Goal: Information Seeking & Learning: Learn about a topic

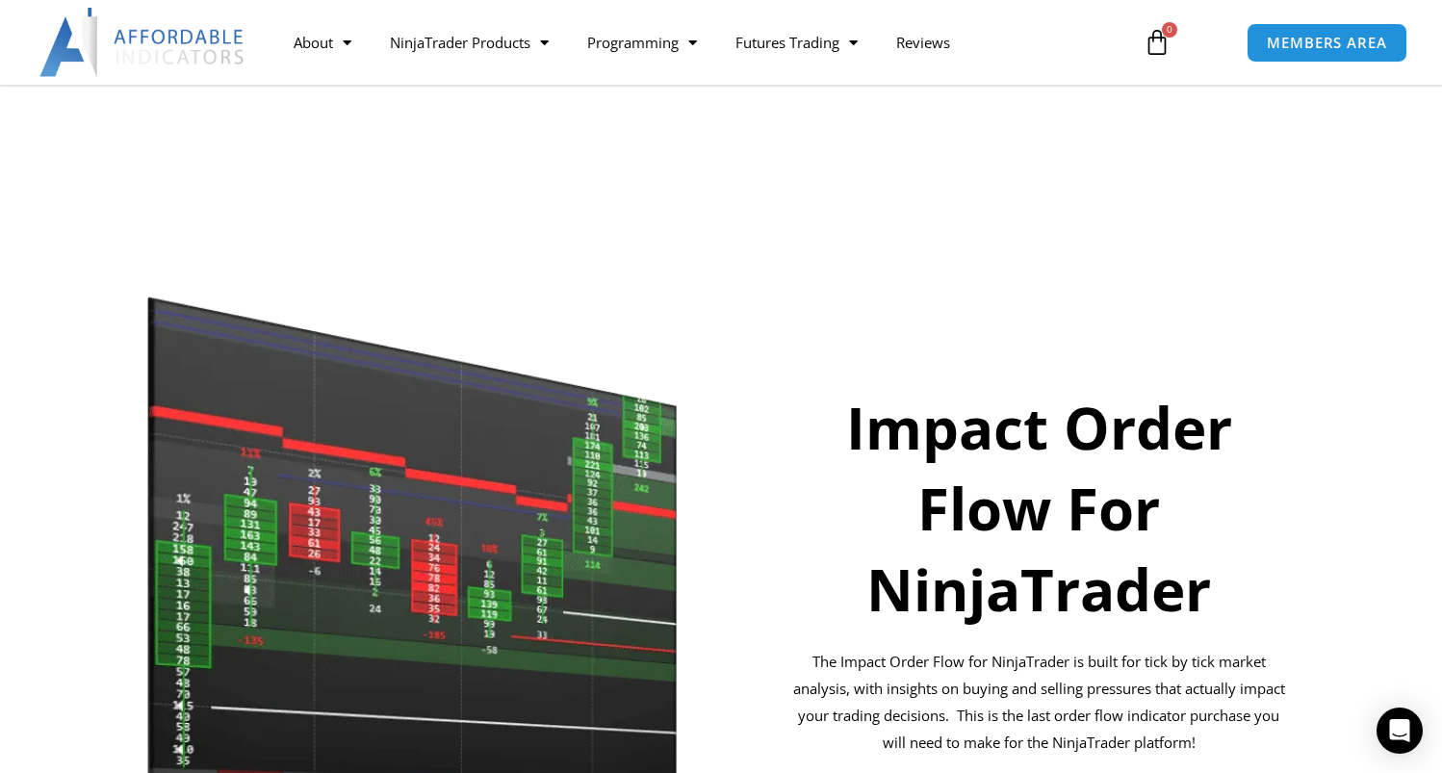
click at [18, 263] on section "Impact Order Flow For NinjaTrader The Impact Order Flow for NinjaTrader is buil…" at bounding box center [721, 567] width 1442 height 608
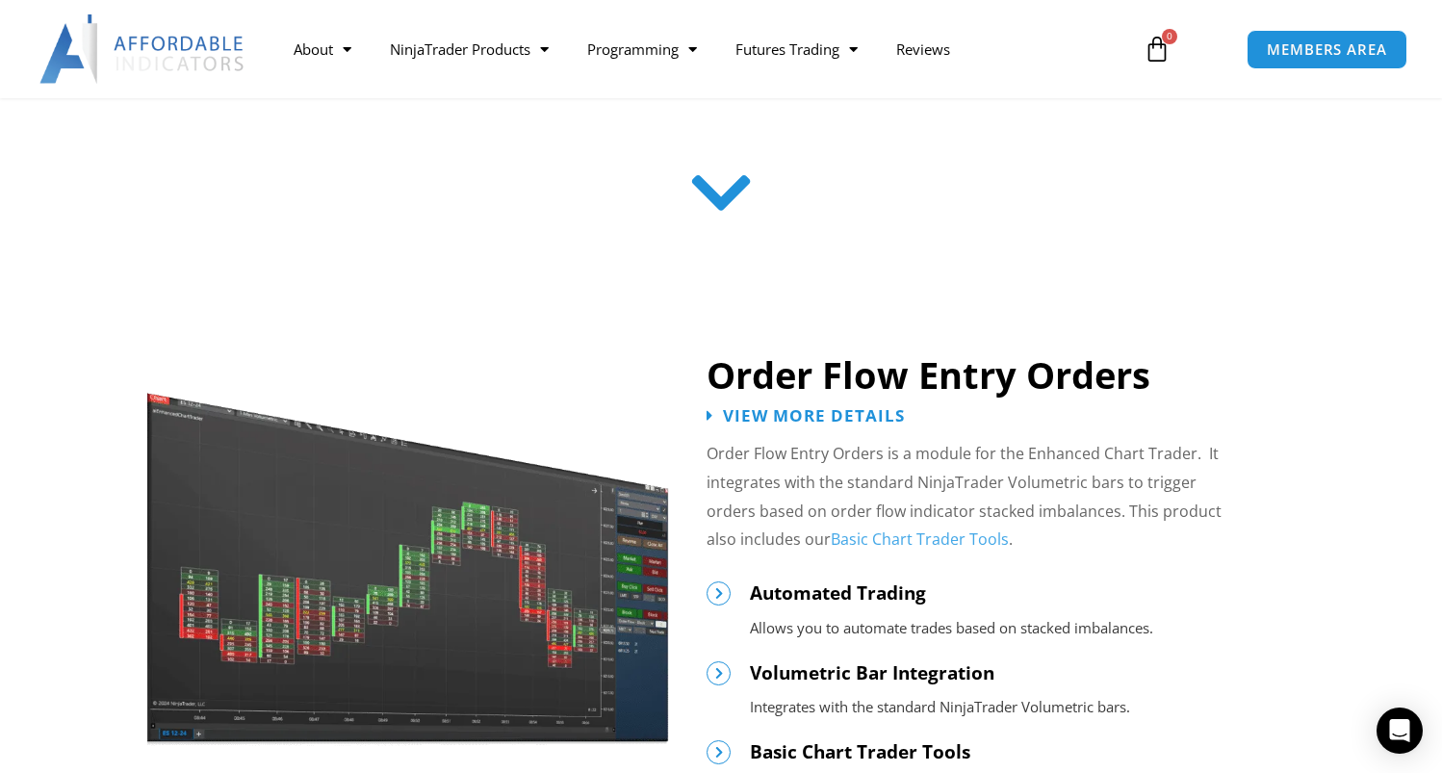
scroll to position [866, 0]
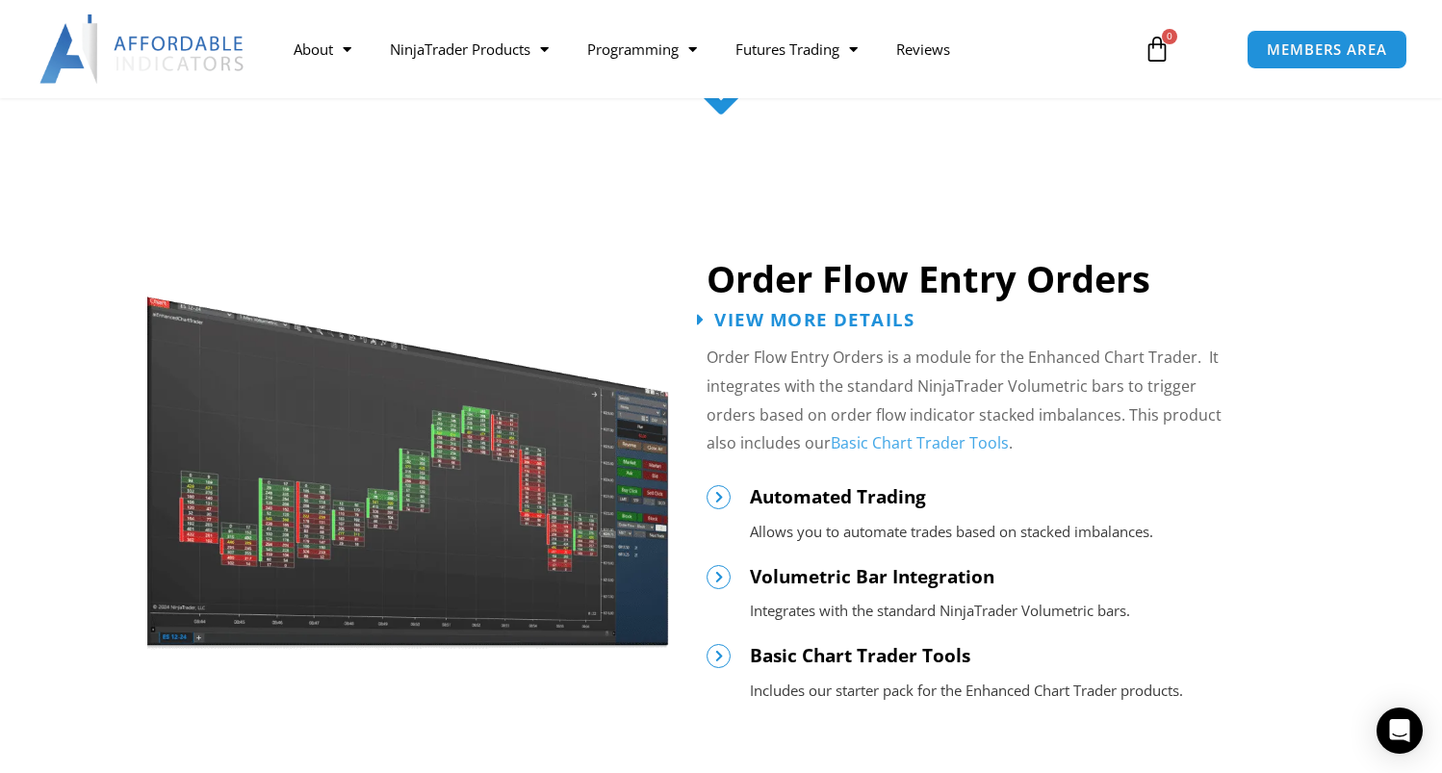
click at [790, 313] on span "View More Details" at bounding box center [814, 319] width 200 height 18
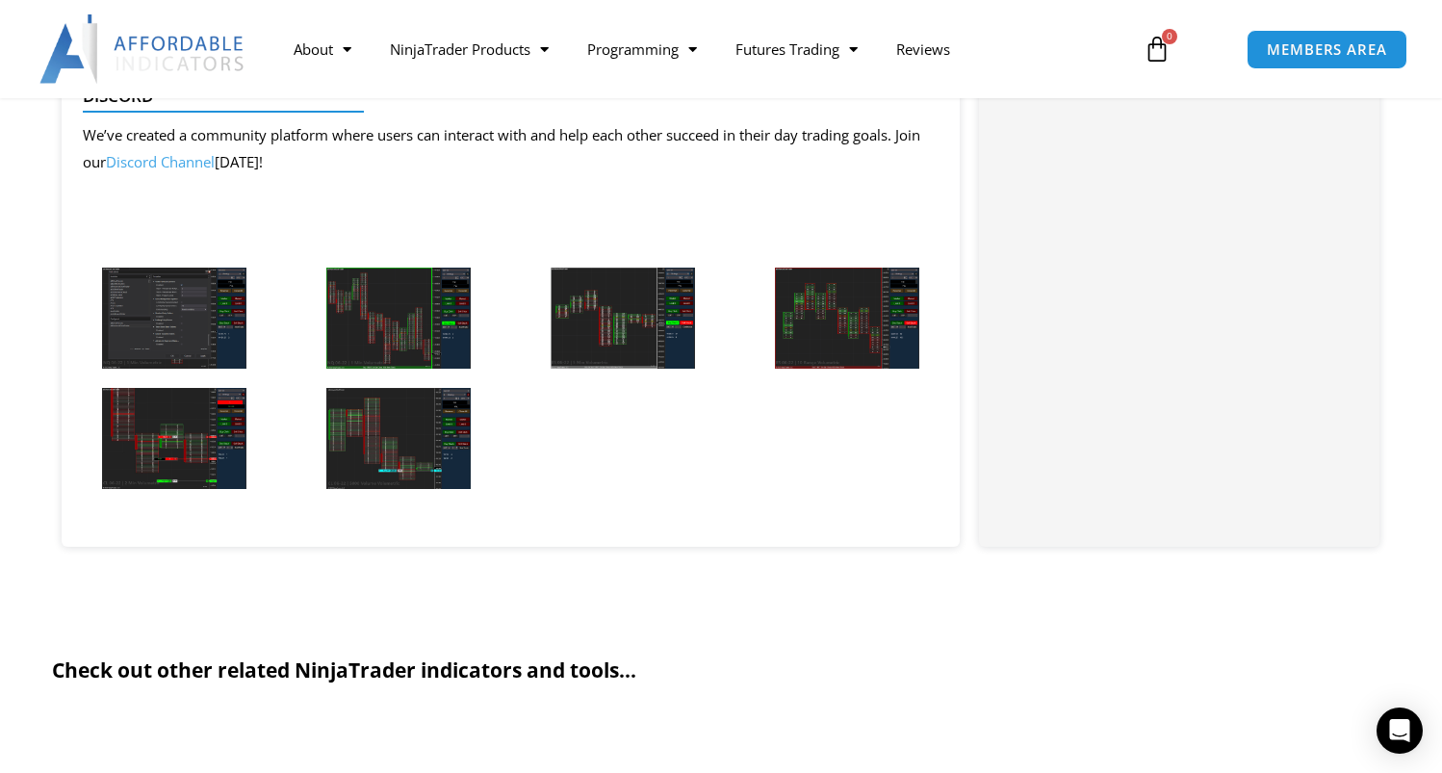
scroll to position [1828, 0]
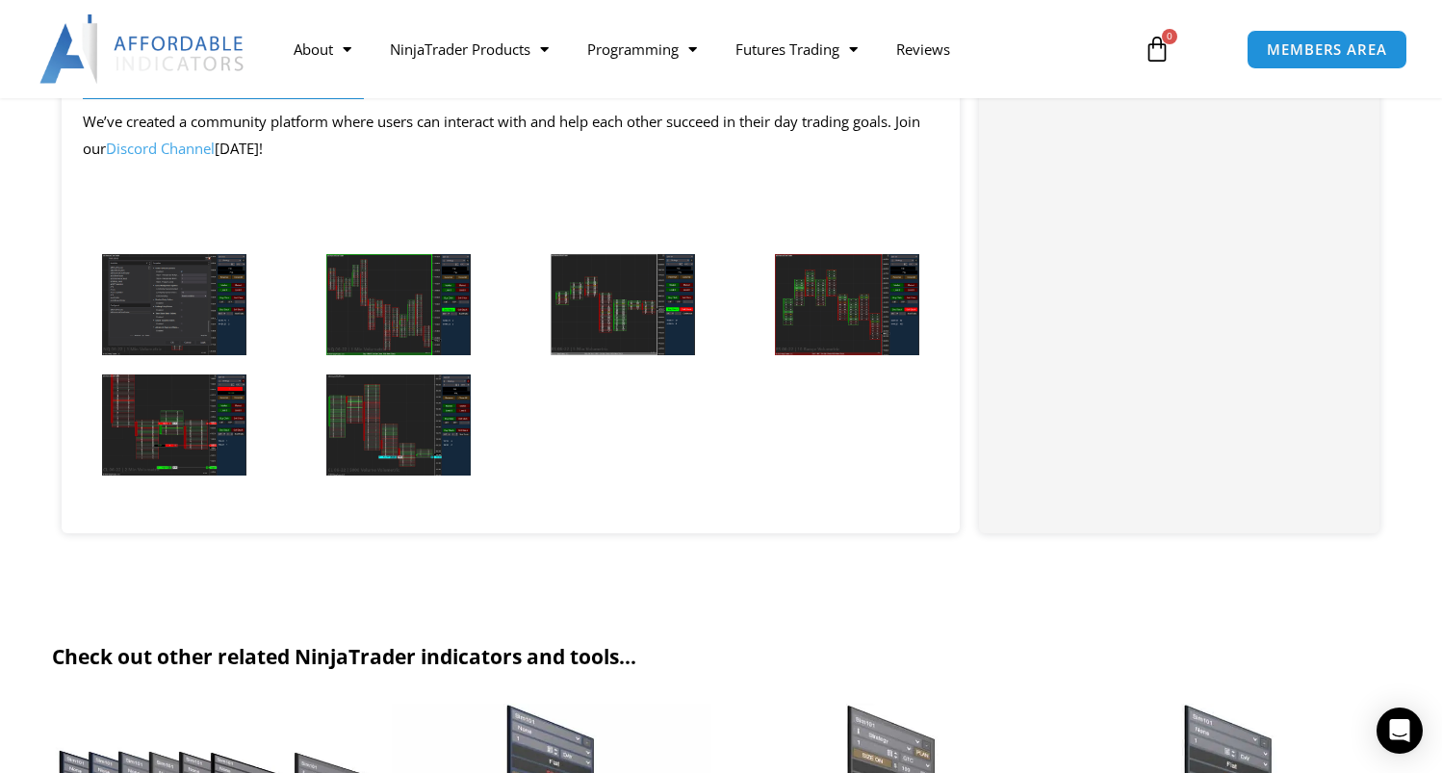
click at [379, 411] on img at bounding box center [398, 424] width 144 height 101
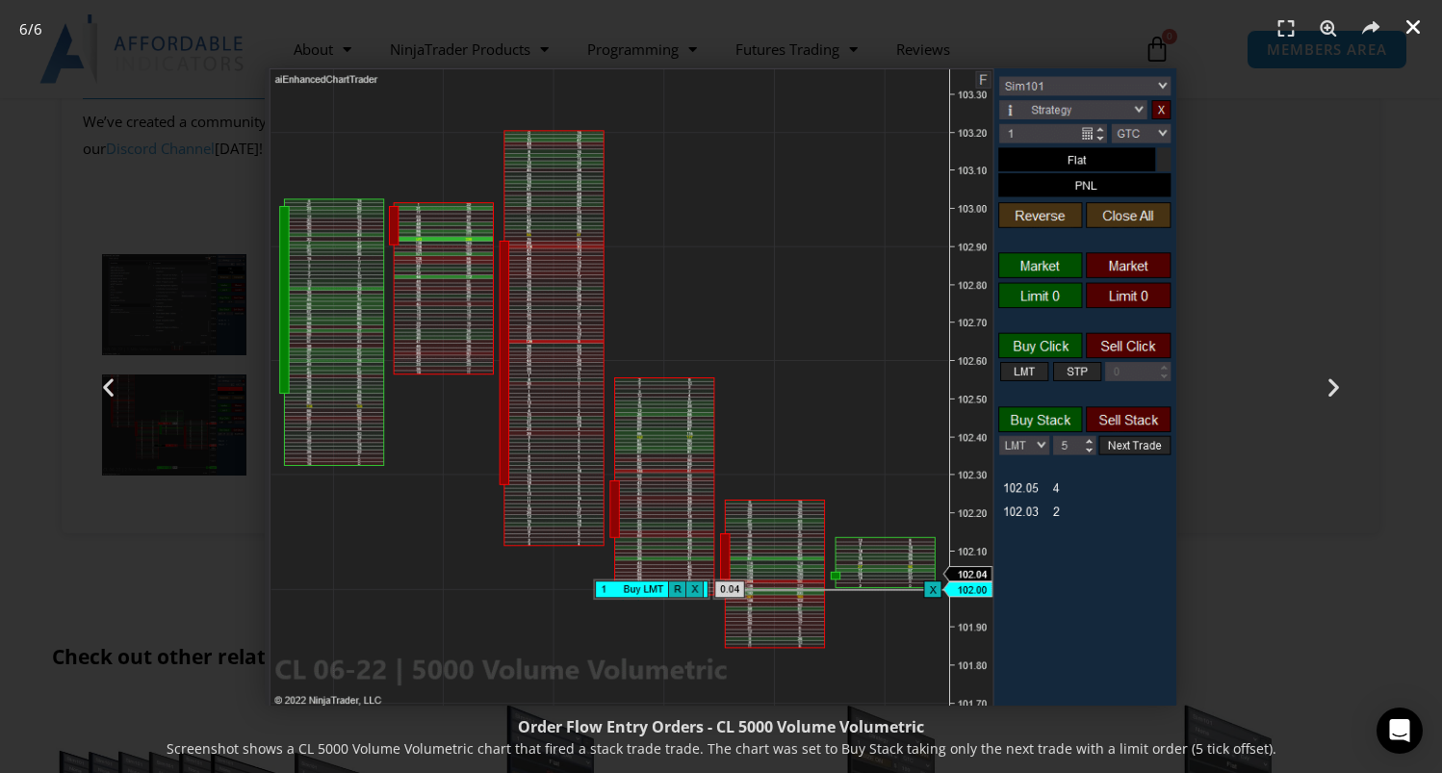
click at [1419, 24] on icon "Close (Esc)" at bounding box center [1412, 26] width 19 height 19
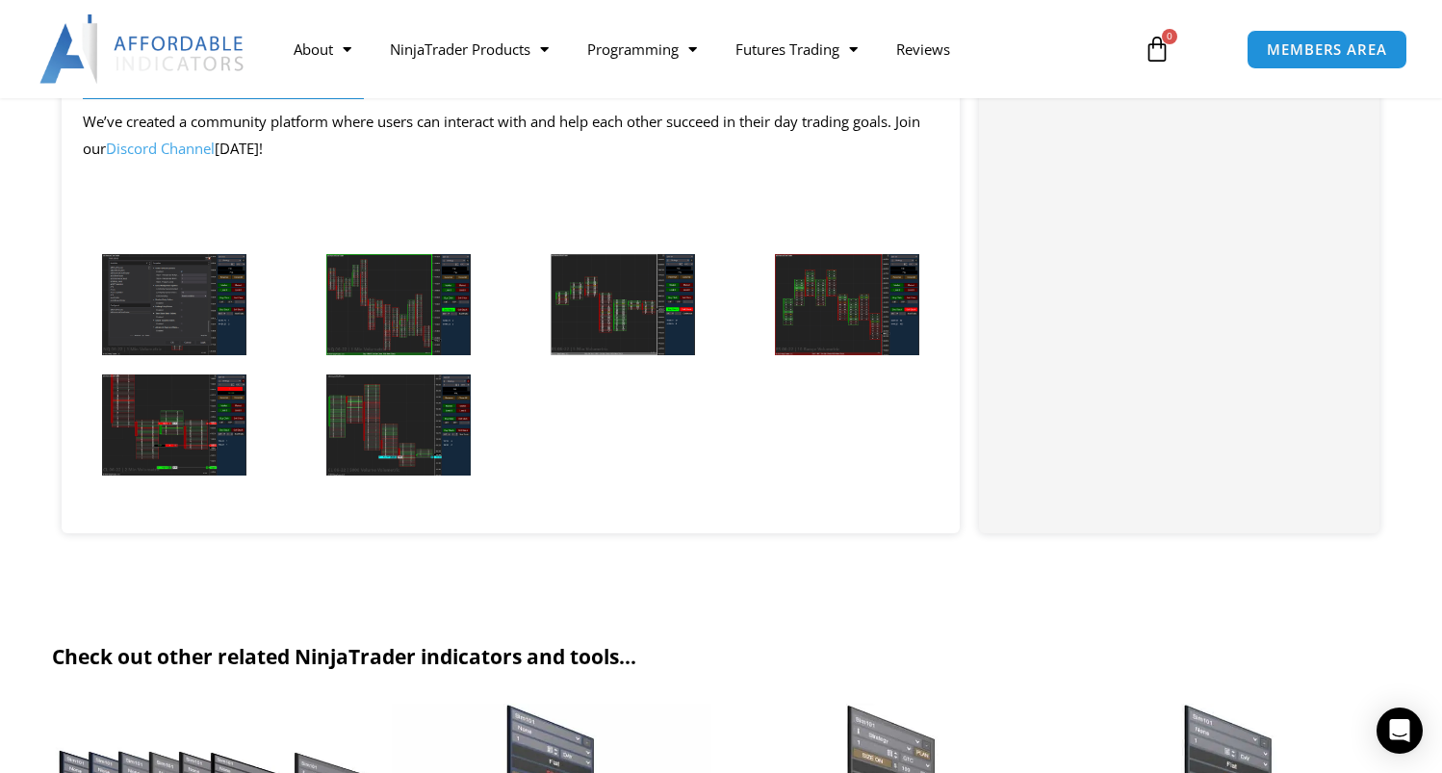
click at [845, 306] on img at bounding box center [847, 304] width 144 height 101
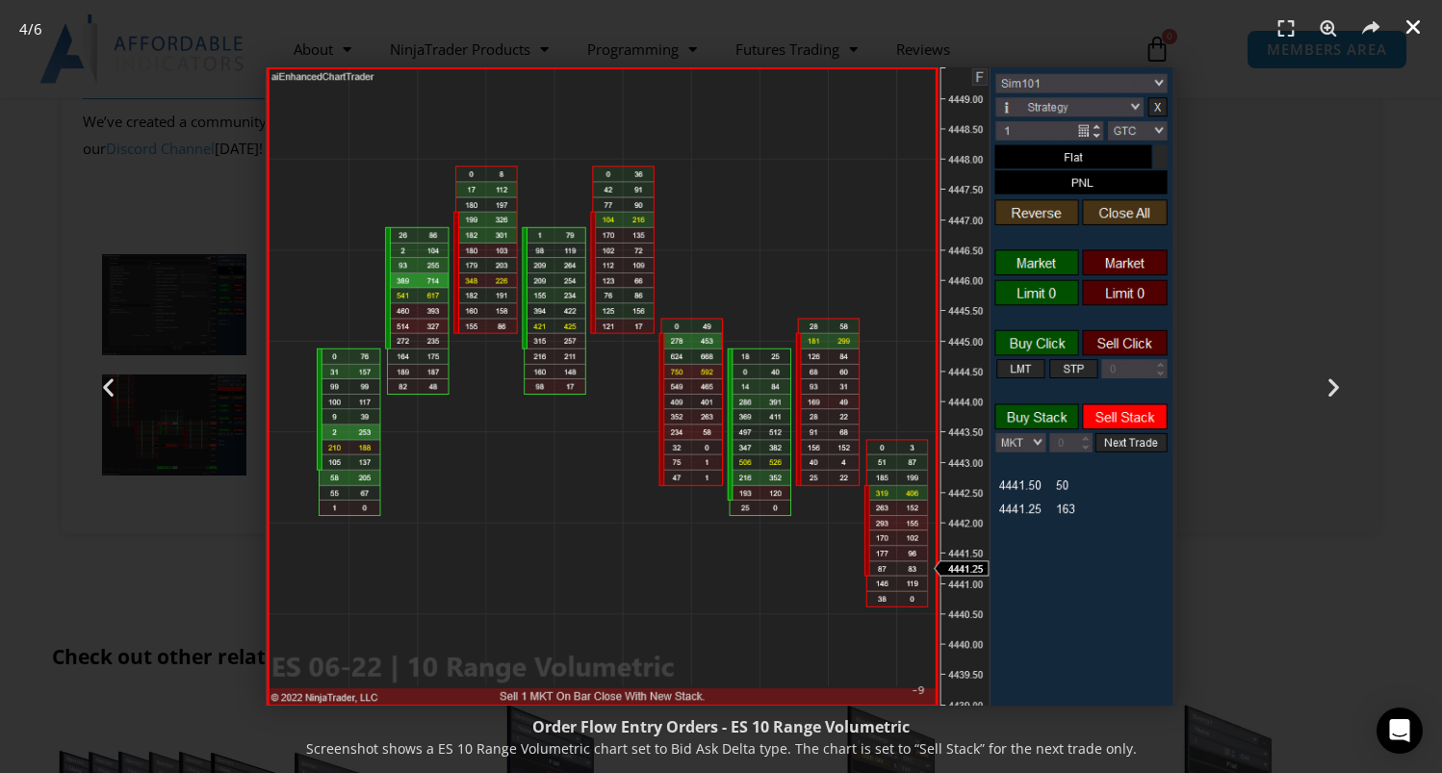
click at [1411, 17] on icon "Close (Esc)" at bounding box center [1412, 26] width 19 height 19
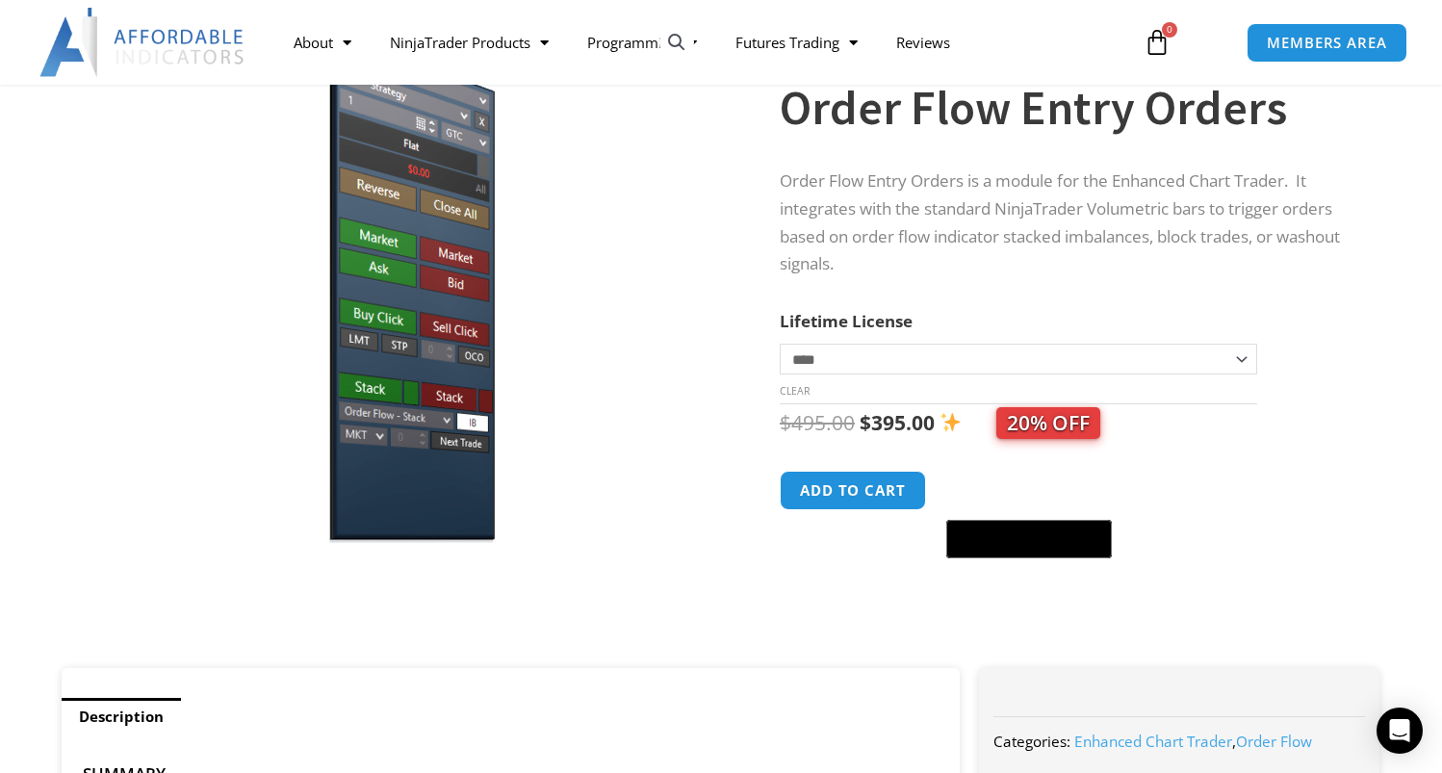
scroll to position [192, 0]
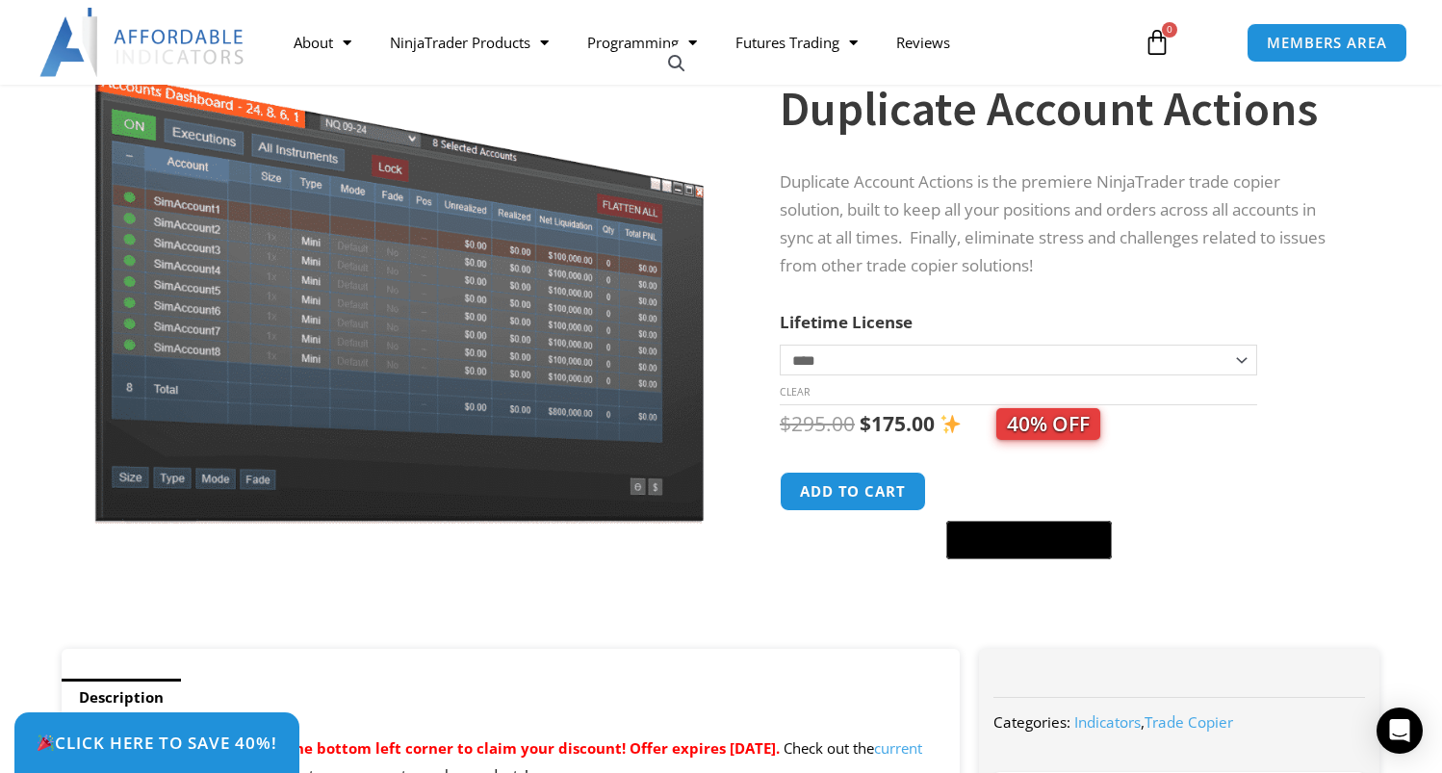
scroll to position [96, 0]
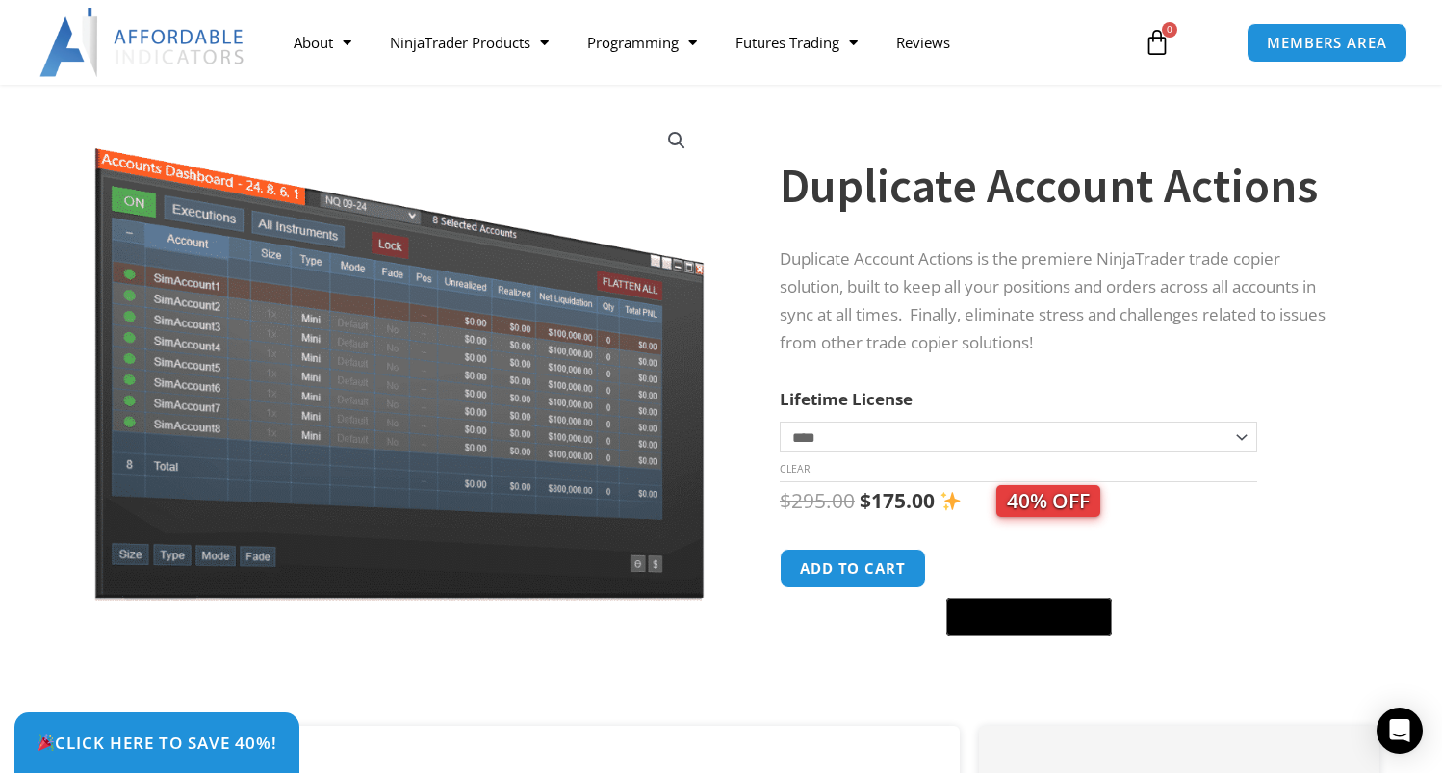
click at [1241, 434] on select "**********" at bounding box center [1017, 437] width 477 height 31
click at [1342, 464] on div "**********" at bounding box center [1084, 409] width 610 height 631
